Goal: Task Accomplishment & Management: Complete application form

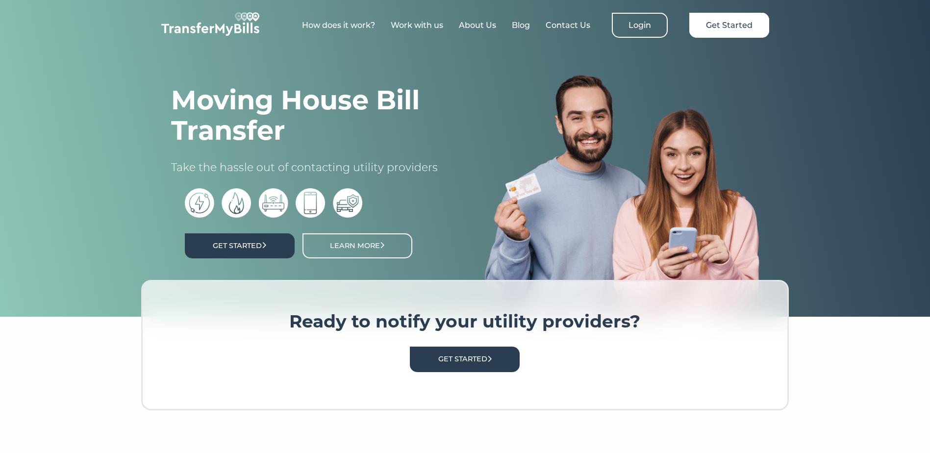
click at [223, 252] on link "Get Started" at bounding box center [240, 245] width 110 height 25
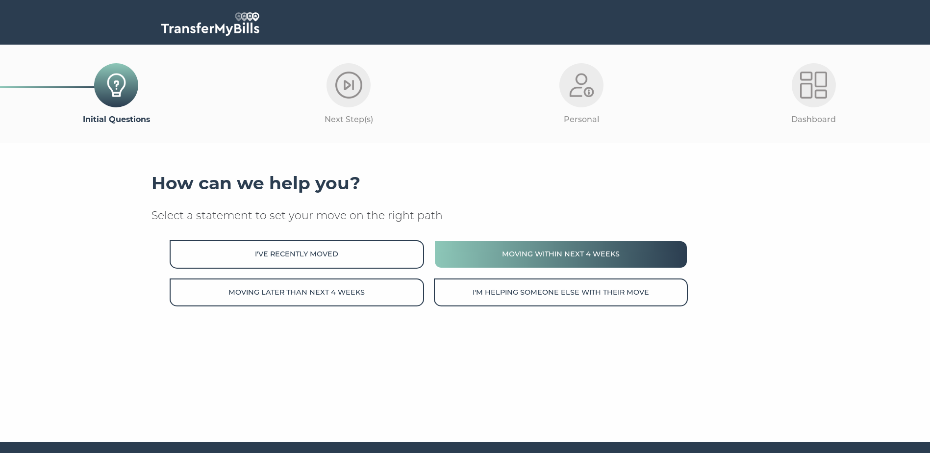
click at [491, 254] on button "Moving within next 4 weeks" at bounding box center [561, 254] width 254 height 28
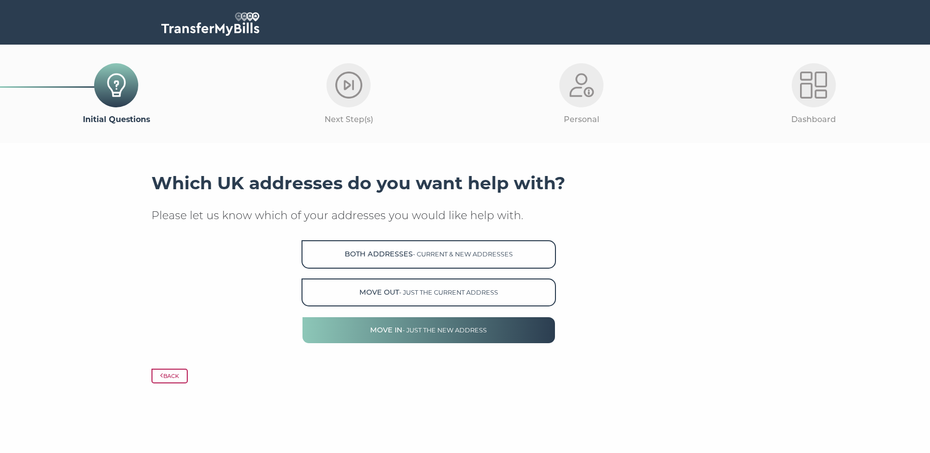
click at [435, 334] on span "- just the new address" at bounding box center [444, 329] width 84 height 7
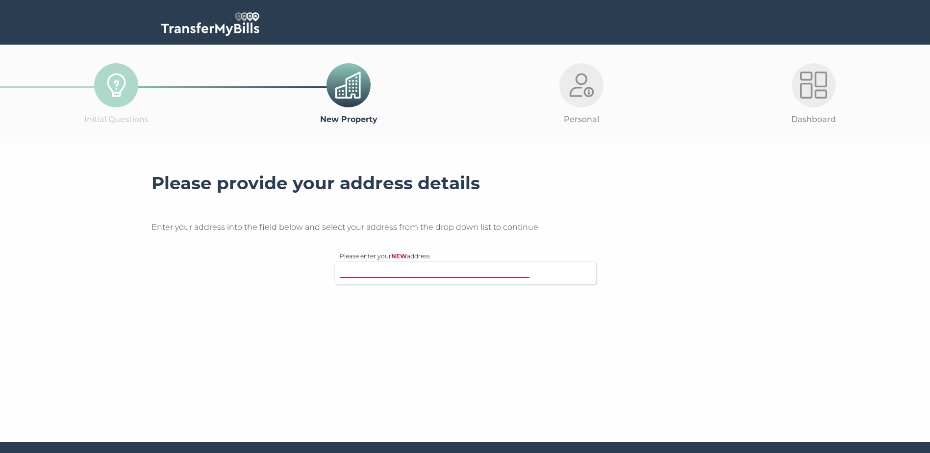
click at [363, 272] on input "Please enter your NEW address" at bounding box center [445, 272] width 211 height 10
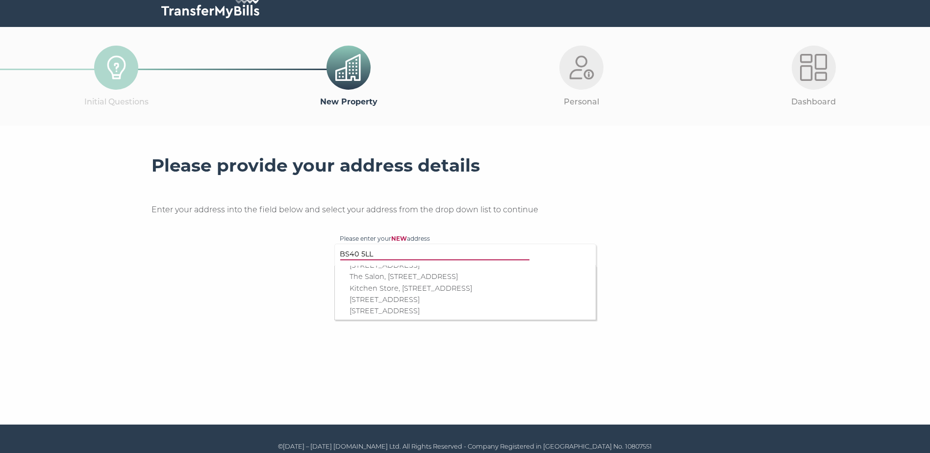
scroll to position [27, 0]
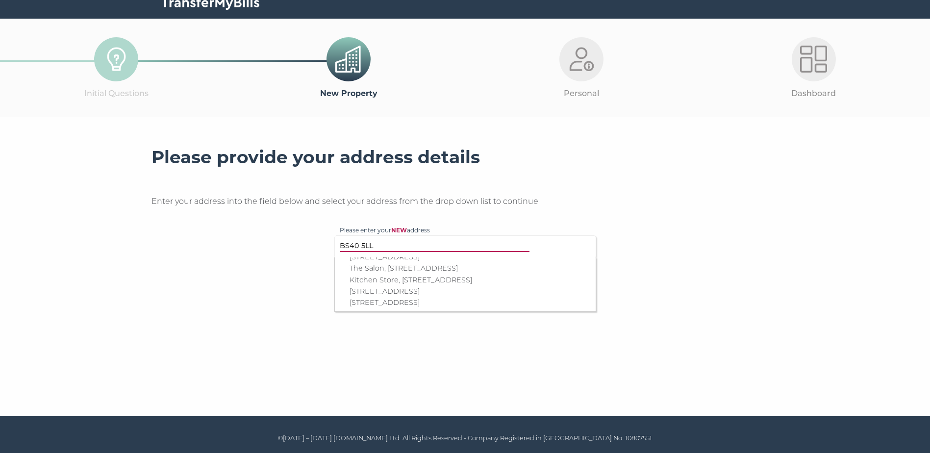
type input "BS40 5LL"
click at [511, 286] on p "Unit 6, Railway Wharf, Station Road, Wrington, Bristol, BS40 5LL" at bounding box center [469, 291] width 241 height 11
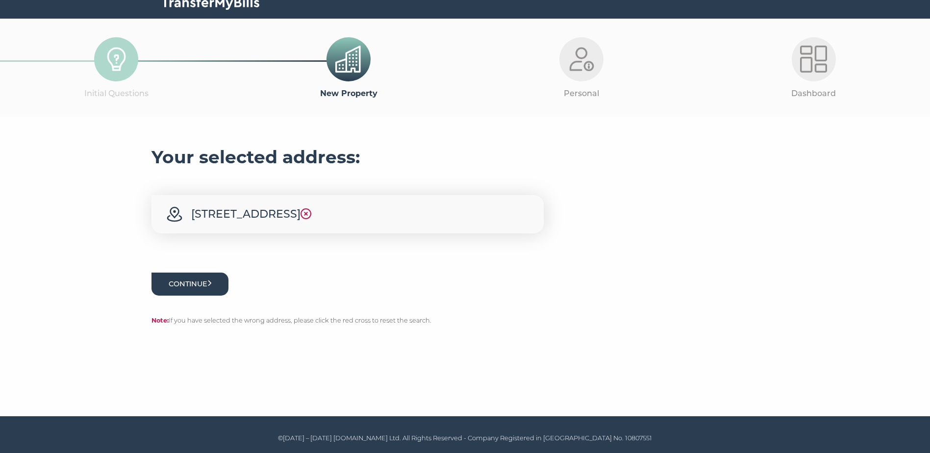
click at [196, 295] on button "Continue" at bounding box center [189, 283] width 77 height 23
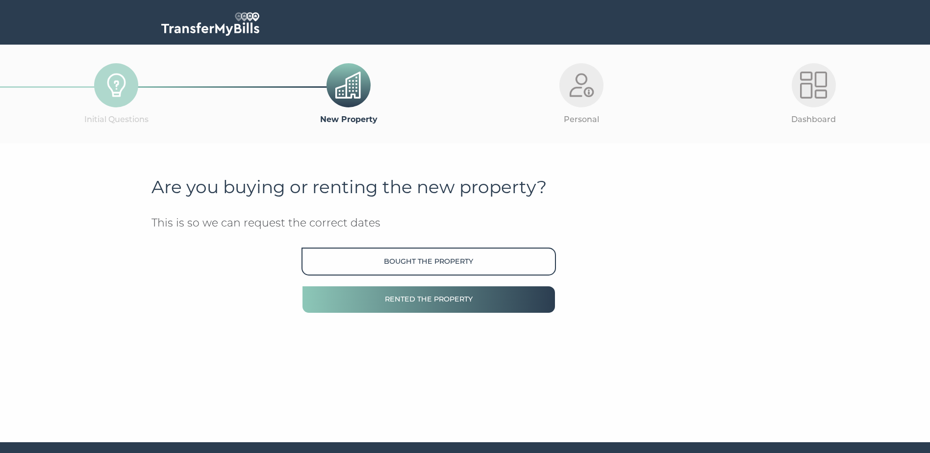
click at [418, 299] on button "Rented the property" at bounding box center [428, 299] width 254 height 28
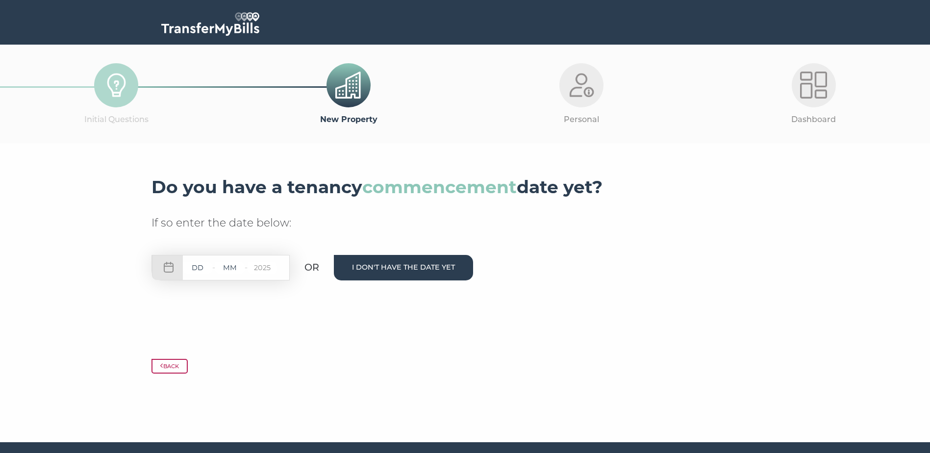
click at [407, 269] on button "I don't have the date yet" at bounding box center [403, 267] width 139 height 25
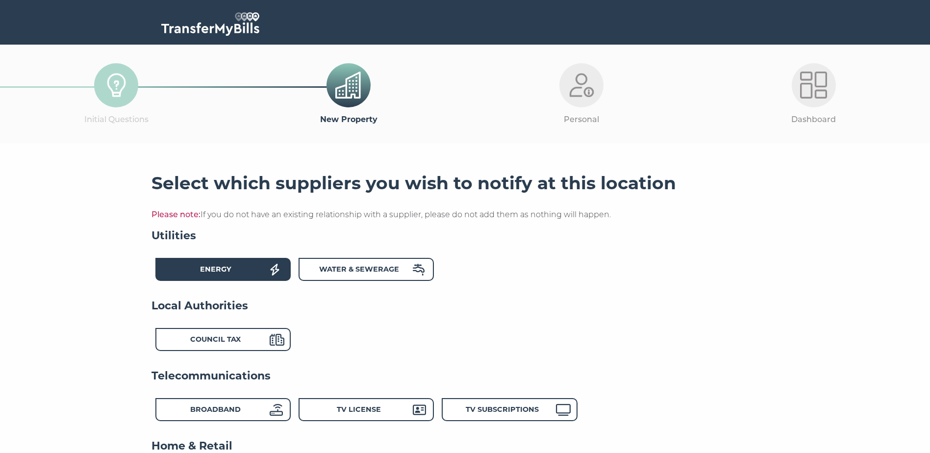
click at [229, 270] on strong "Energy" at bounding box center [215, 269] width 31 height 9
click at [371, 266] on div "Water & Sewerage" at bounding box center [359, 271] width 108 height 14
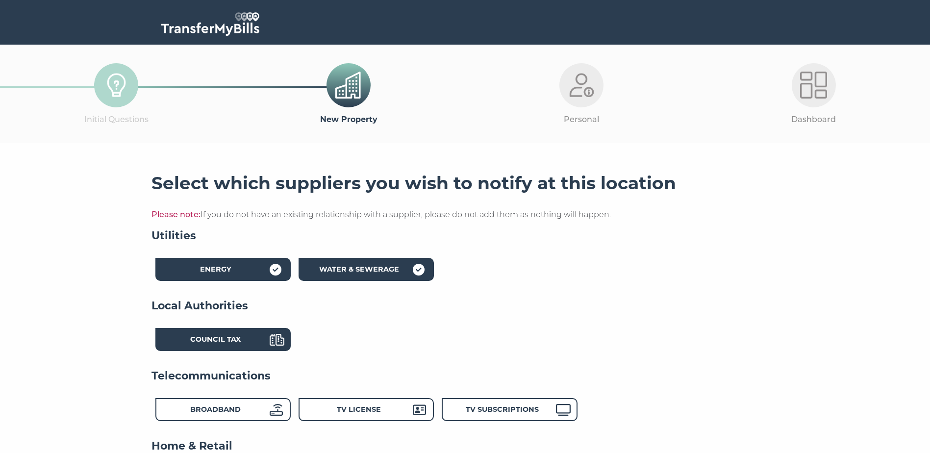
click at [220, 343] on strong "Council Tax" at bounding box center [215, 339] width 50 height 9
click at [241, 407] on strong "Broadband" at bounding box center [215, 409] width 50 height 9
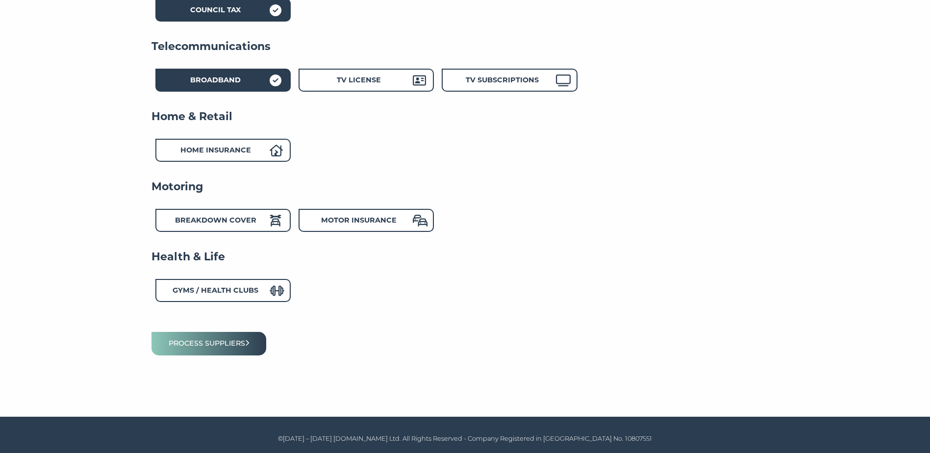
scroll to position [331, 0]
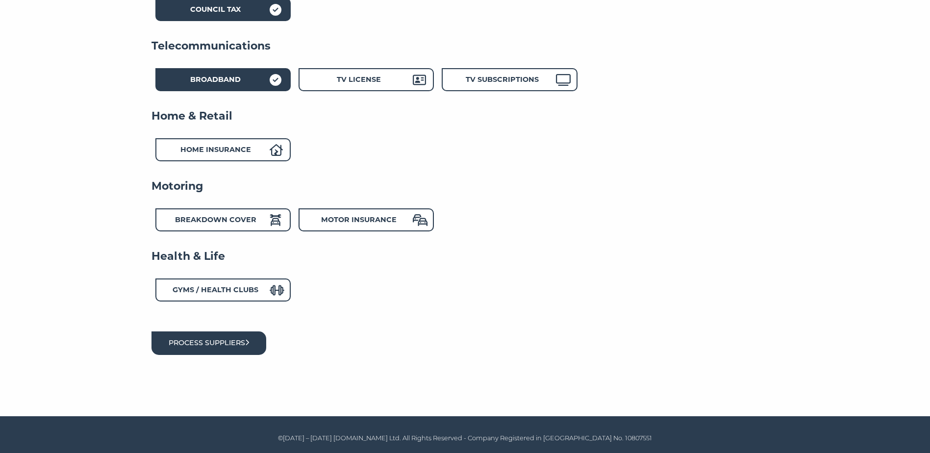
click at [220, 340] on button "Process suppliers" at bounding box center [208, 342] width 115 height 23
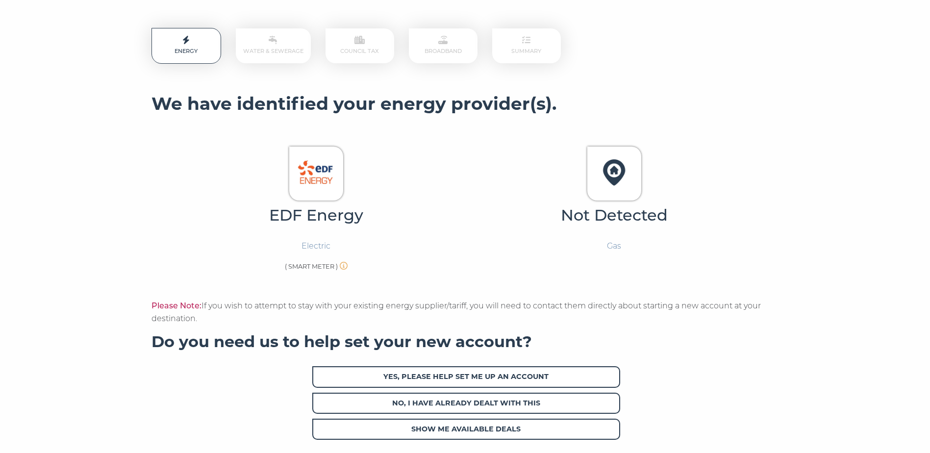
scroll to position [245, 0]
